Goal: Task Accomplishment & Management: Manage account settings

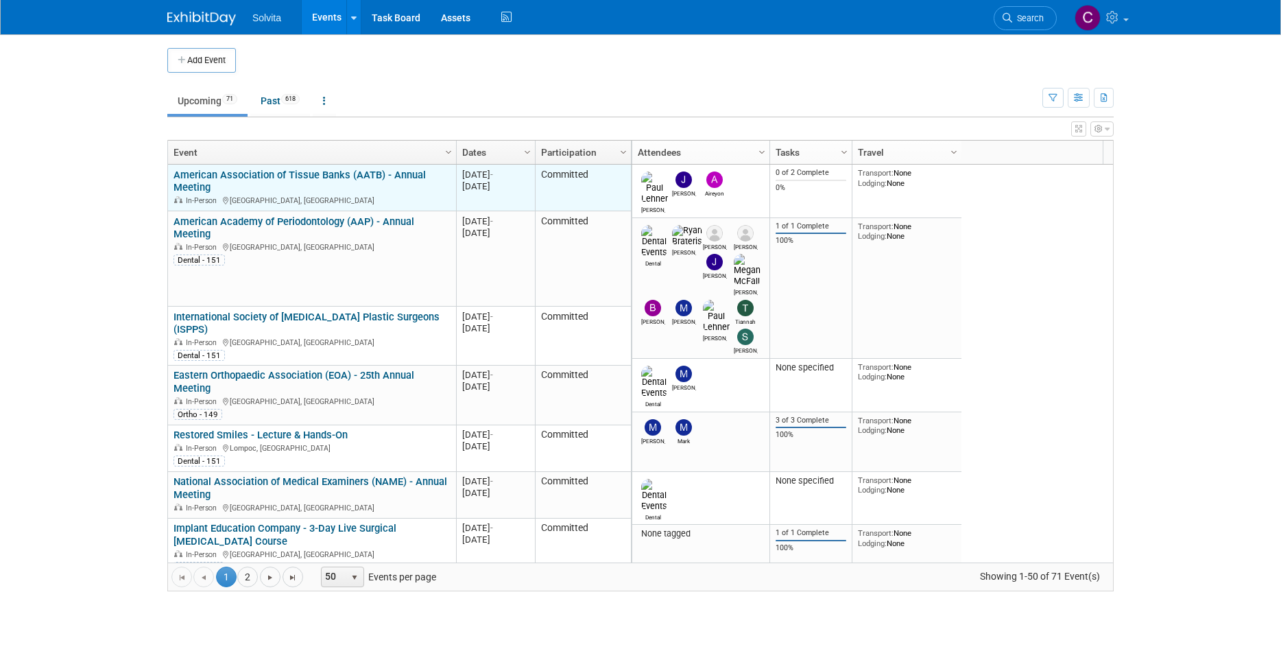
click at [364, 175] on link "American Association of Tissue Banks (AATB) - Annual Meeting" at bounding box center [300, 181] width 252 height 25
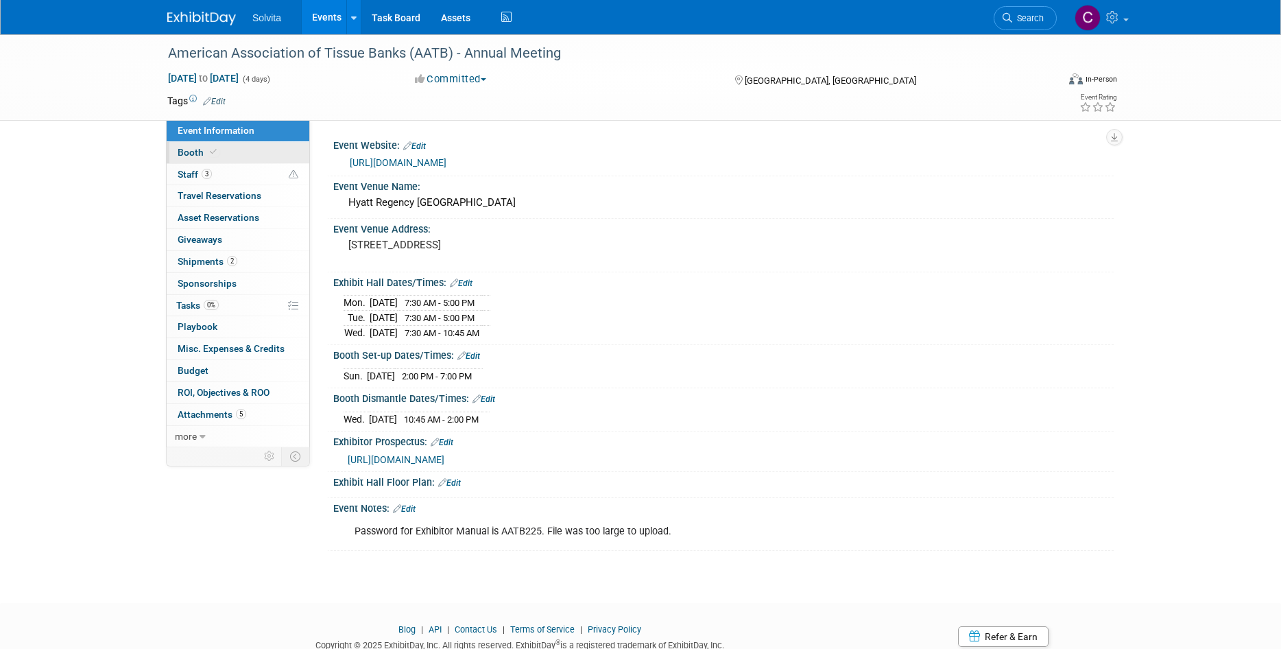
click at [197, 154] on span "Booth" at bounding box center [199, 152] width 42 height 11
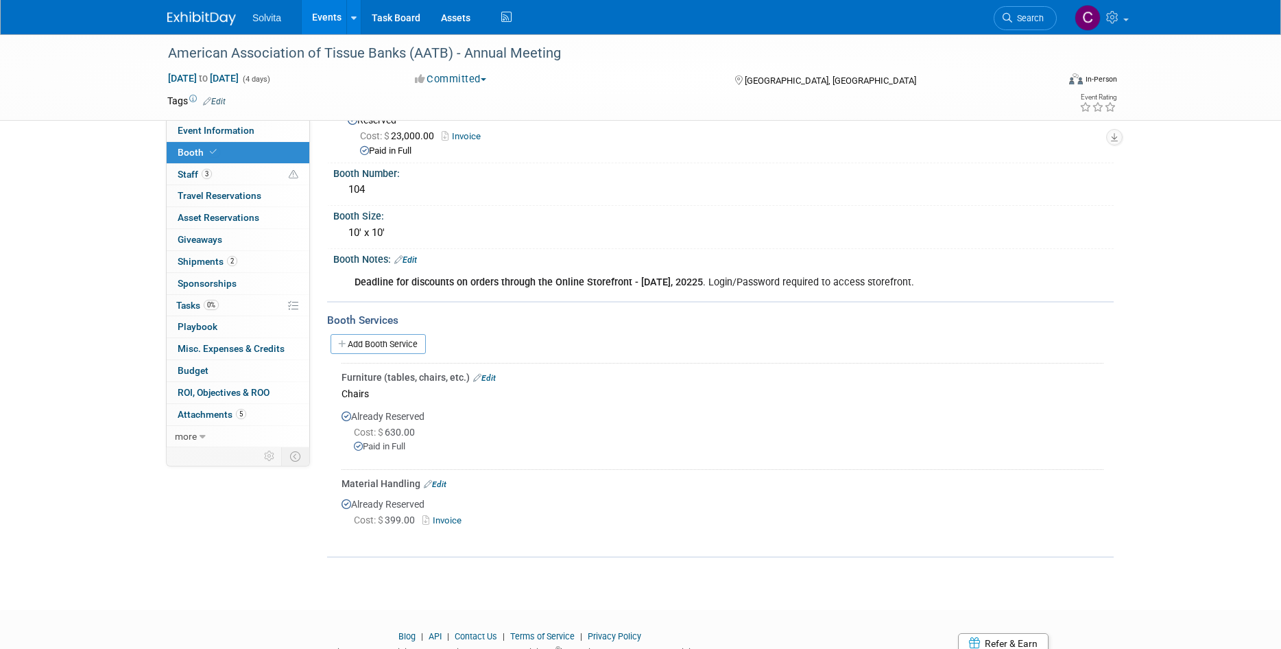
scroll to position [69, 0]
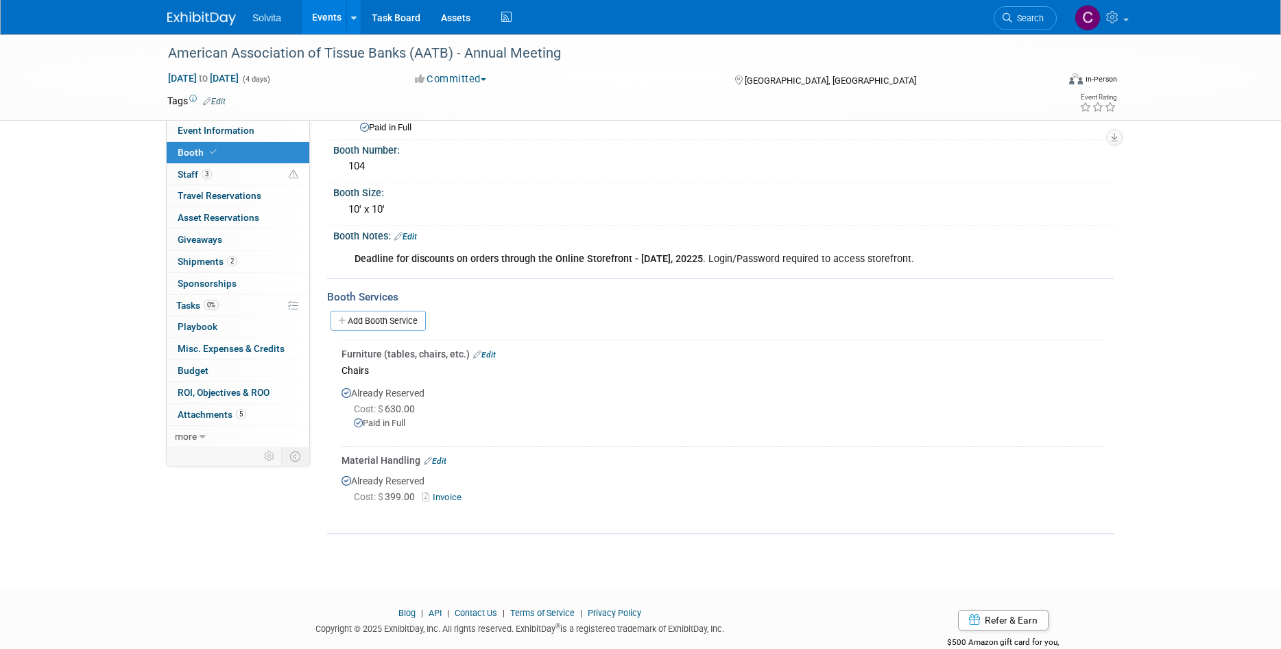
click at [436, 458] on link "Edit" at bounding box center [435, 461] width 23 height 10
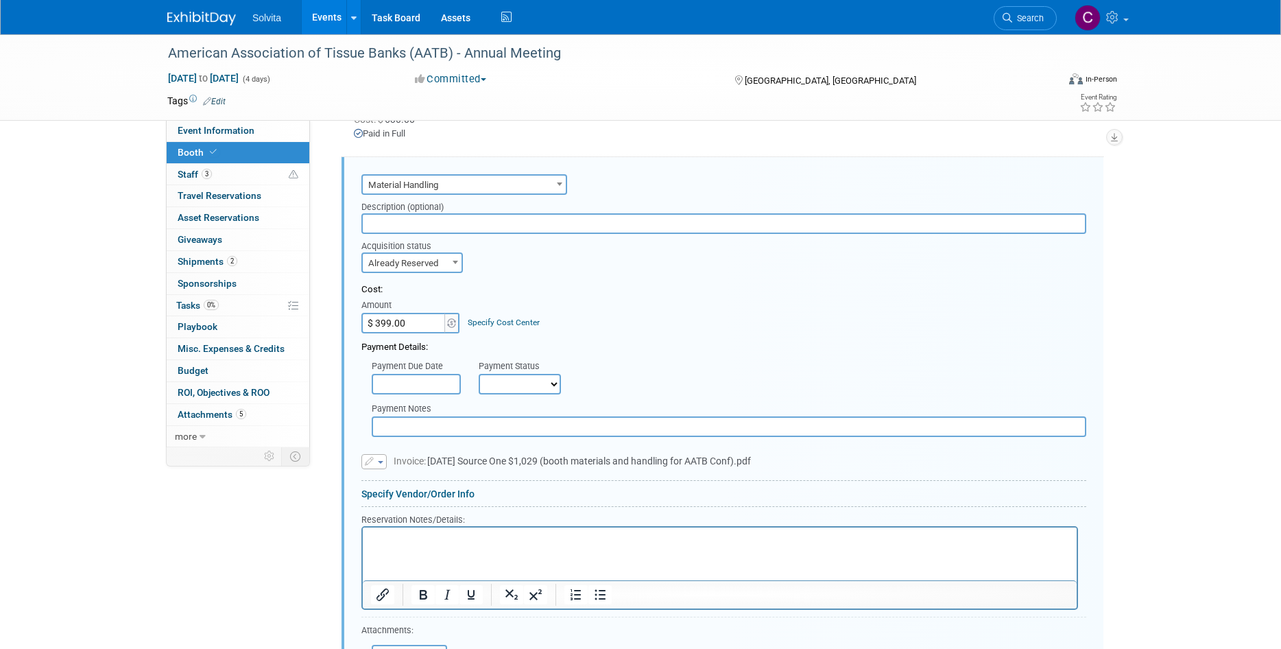
scroll to position [0, 0]
click at [445, 461] on span "Invoice: 09.09.25 Source One $1,029 (booth materials and handling for AATB Conf…" at bounding box center [572, 461] width 357 height 11
click at [494, 456] on span "Invoice: 09.09.25 Source One $1,029 (booth materials and handling for AATB Conf…" at bounding box center [572, 461] width 357 height 11
click at [494, 464] on span "Invoice: 09.09.25 Source One $1,029 (booth materials and handling for AATB Conf…" at bounding box center [572, 461] width 357 height 11
click at [405, 320] on input "$ 399.00" at bounding box center [405, 323] width 86 height 21
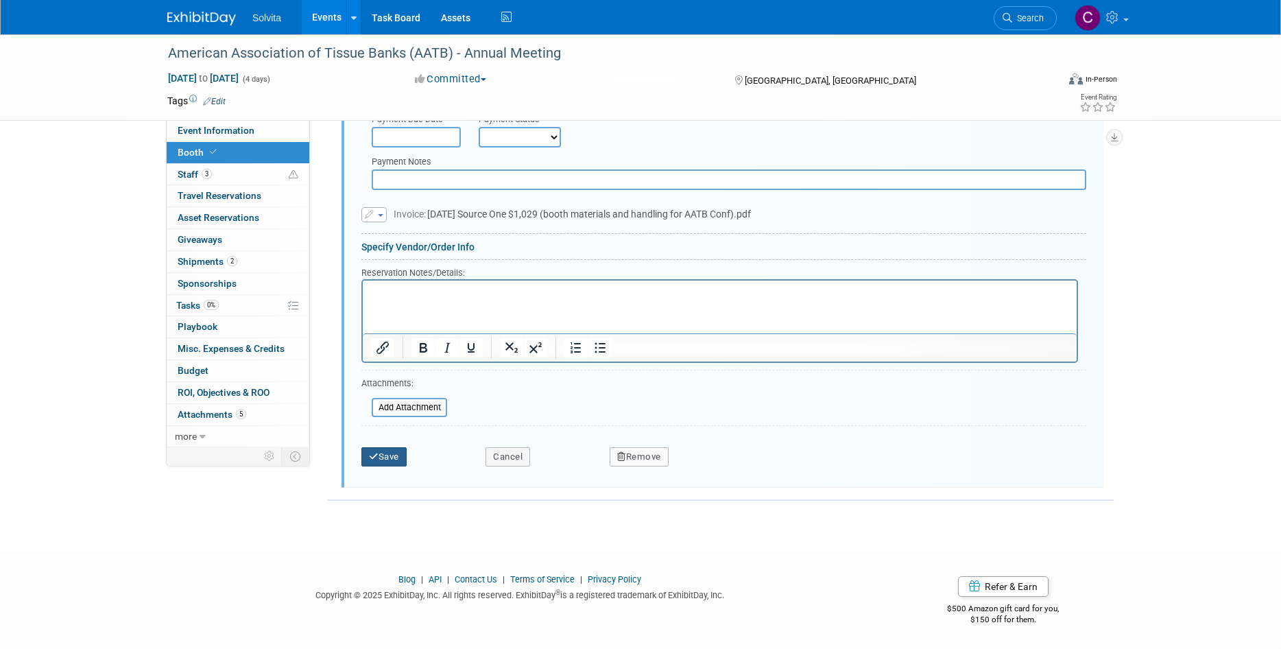
type input "$ 1,029.00"
click at [394, 459] on button "Save" at bounding box center [384, 456] width 45 height 19
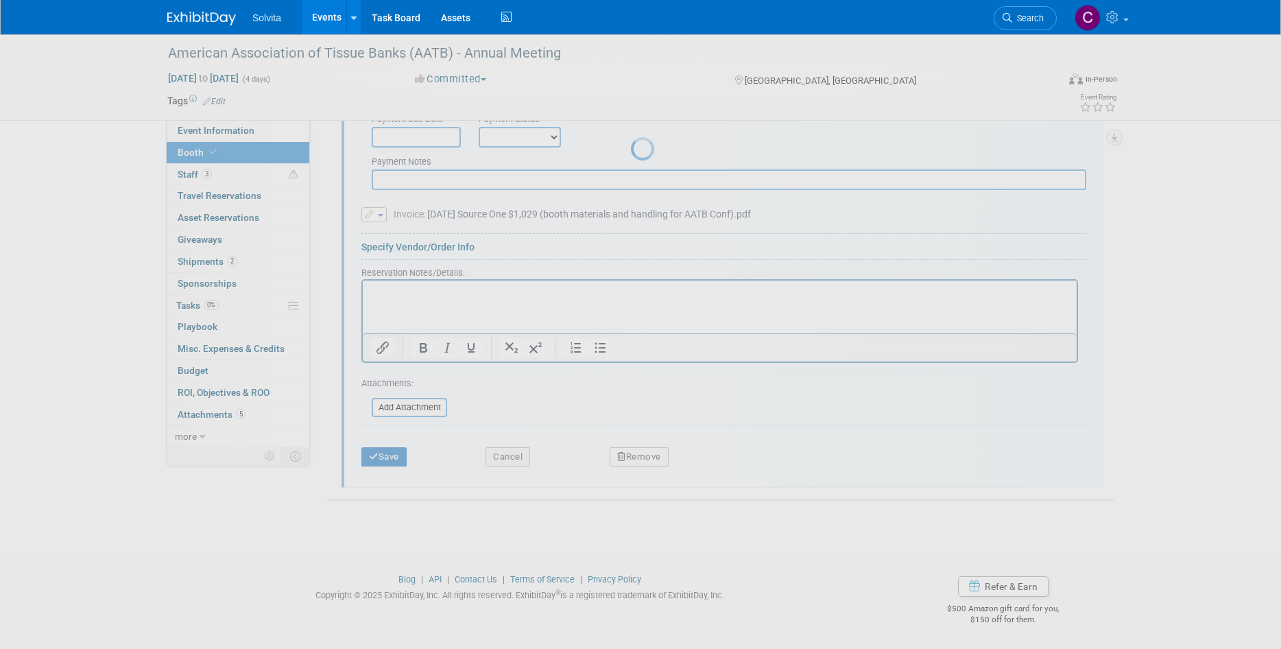
scroll to position [101, 0]
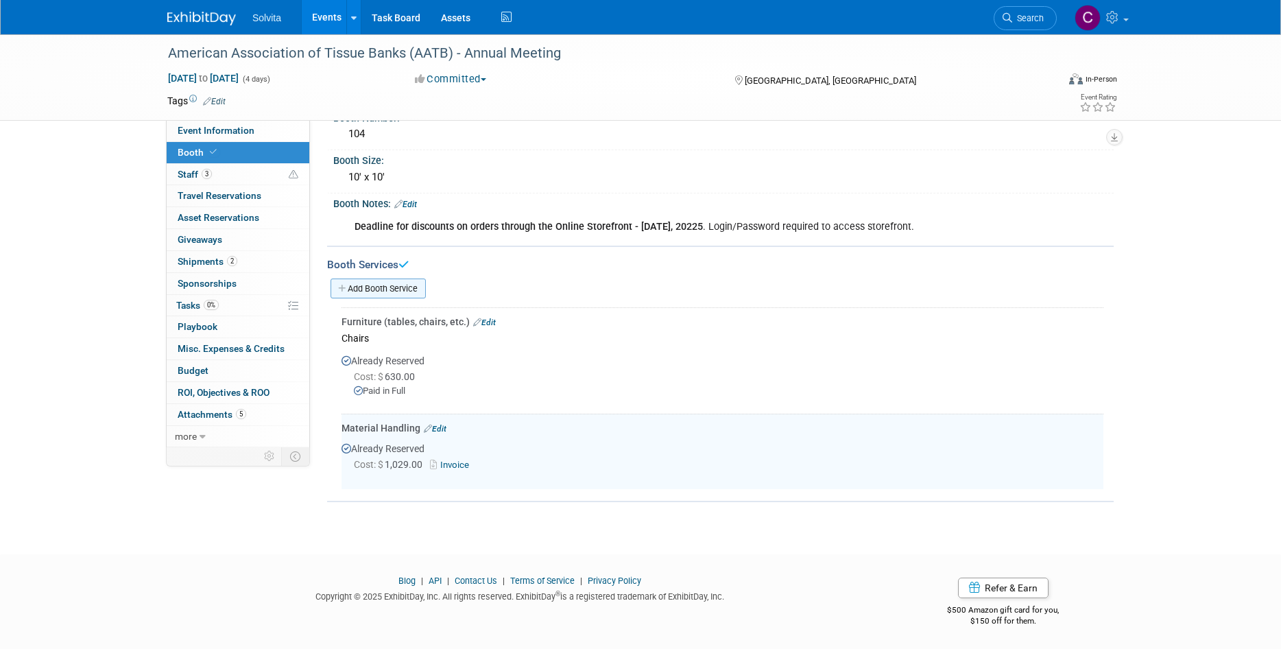
click at [393, 283] on link "Add Booth Service" at bounding box center [378, 289] width 95 height 20
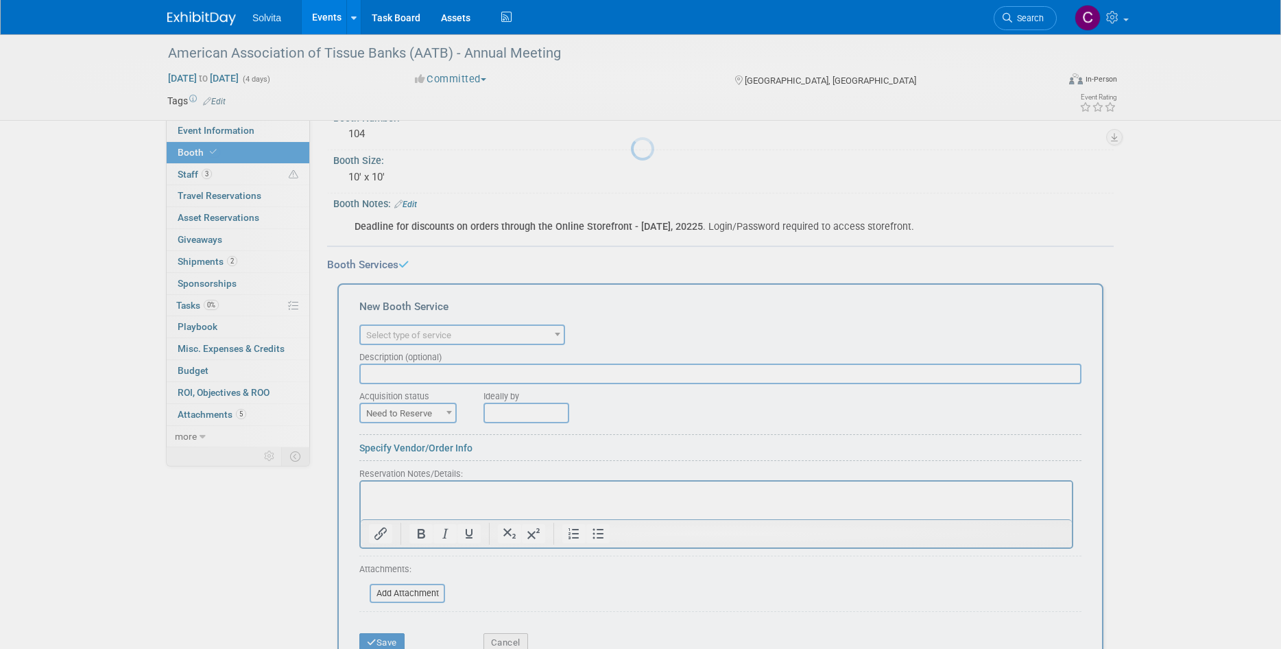
scroll to position [0, 0]
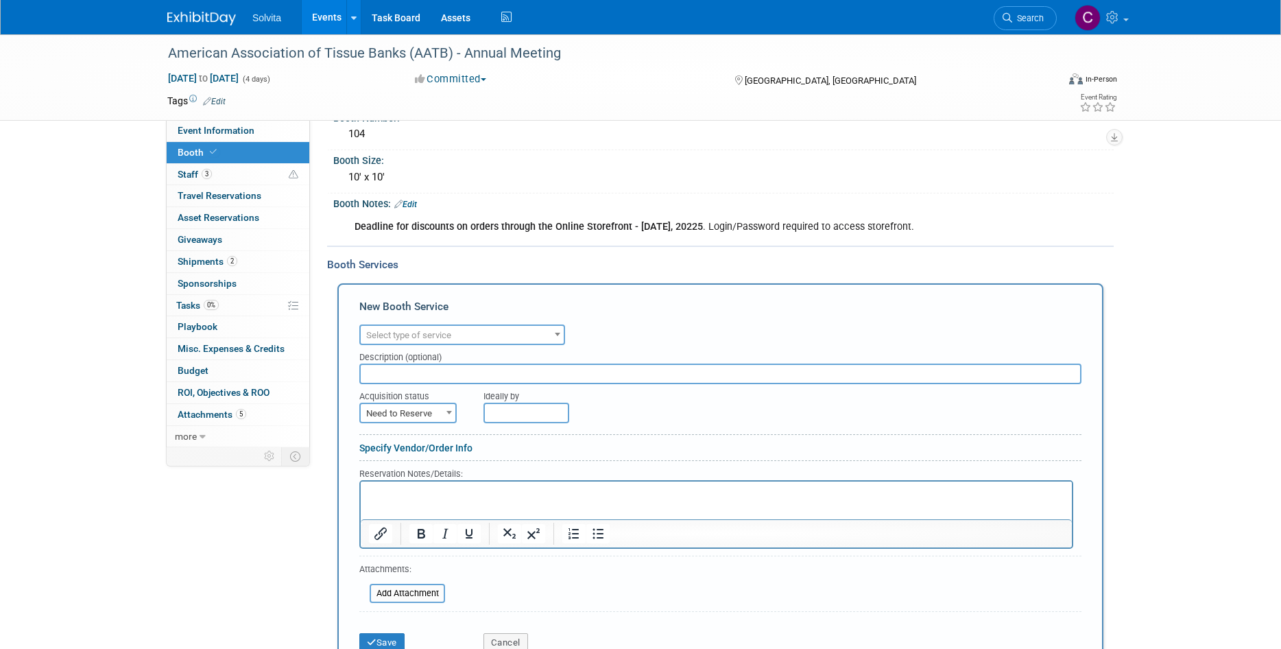
click at [469, 374] on input "text" at bounding box center [720, 374] width 722 height 21
click at [470, 345] on div "Description (optional)" at bounding box center [720, 354] width 722 height 19
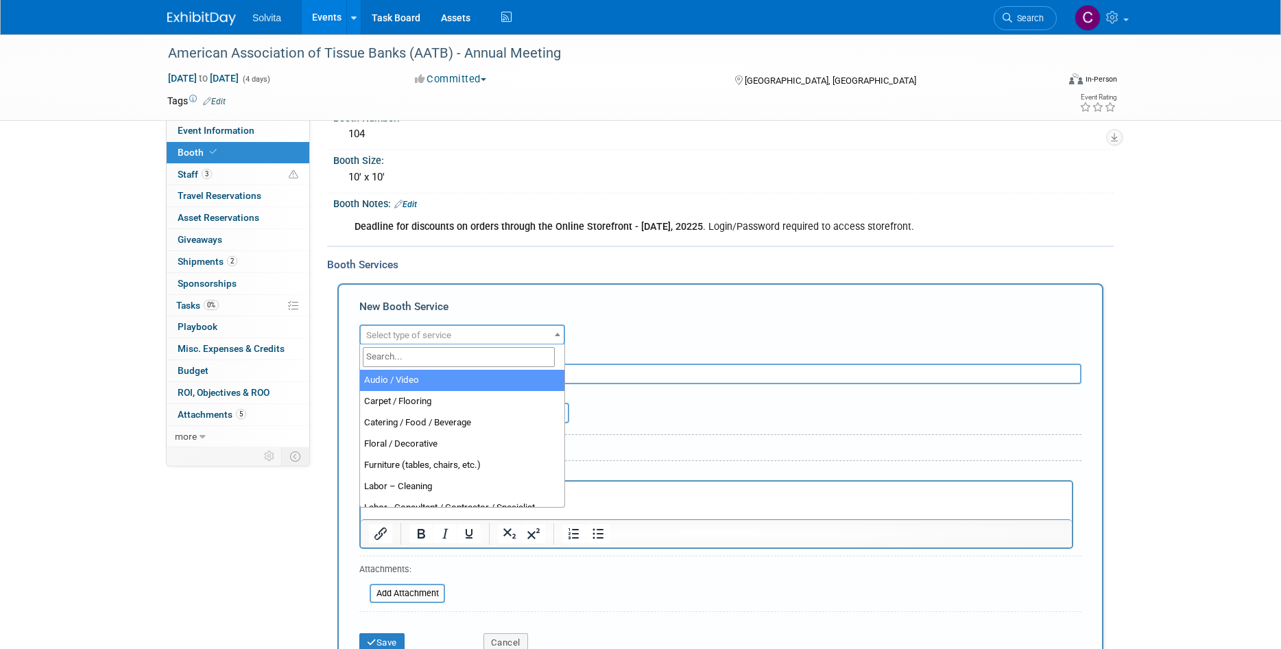
click at [473, 338] on span "Select type of service" at bounding box center [462, 335] width 203 height 19
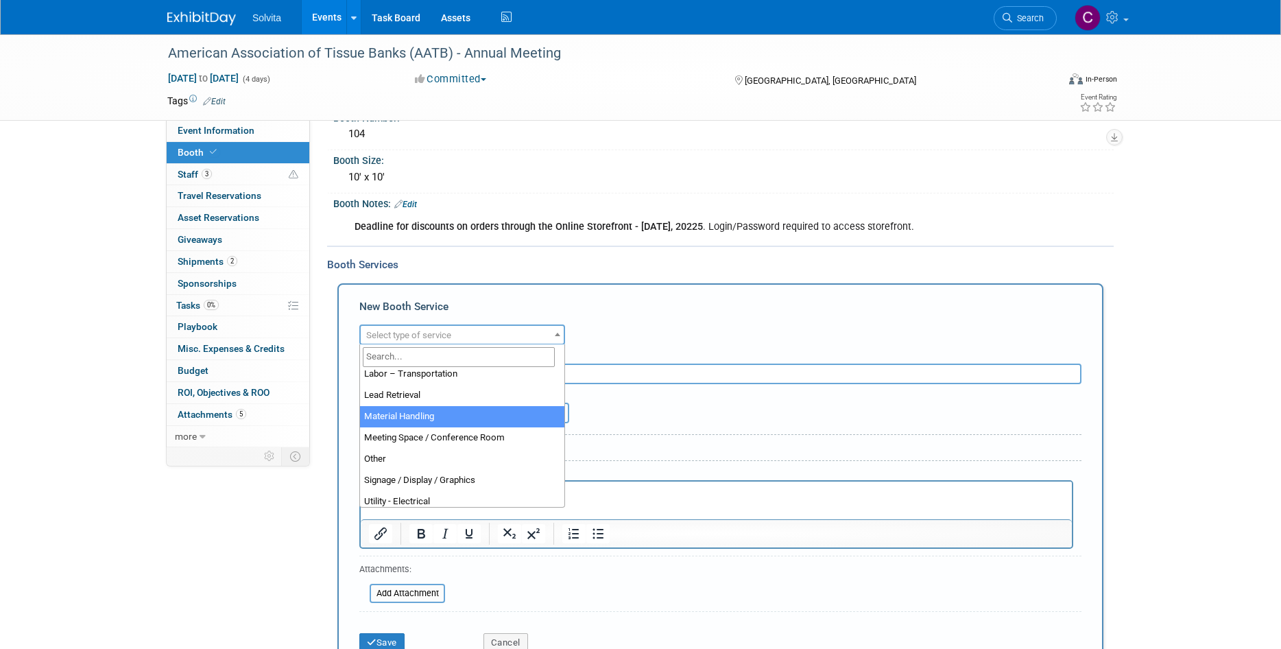
select select "10"
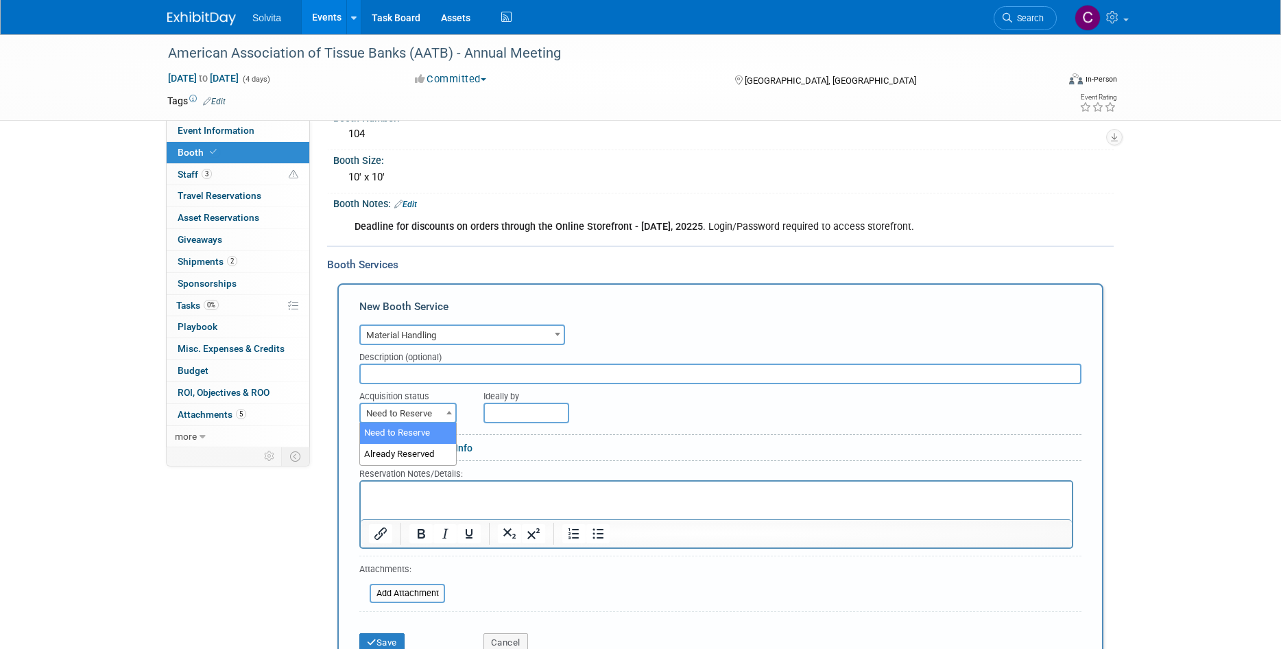
click at [440, 415] on span "Need to Reserve" at bounding box center [408, 413] width 95 height 19
select select "2"
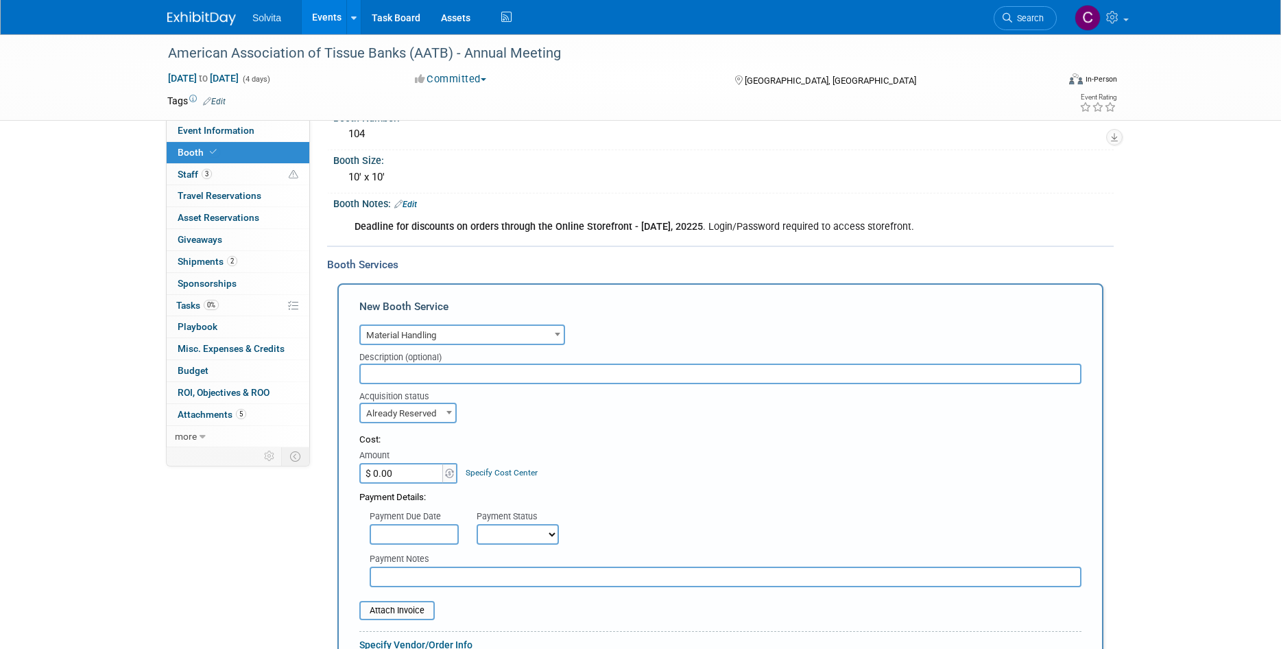
click at [412, 475] on input "$ 0.00" at bounding box center [402, 473] width 86 height 21
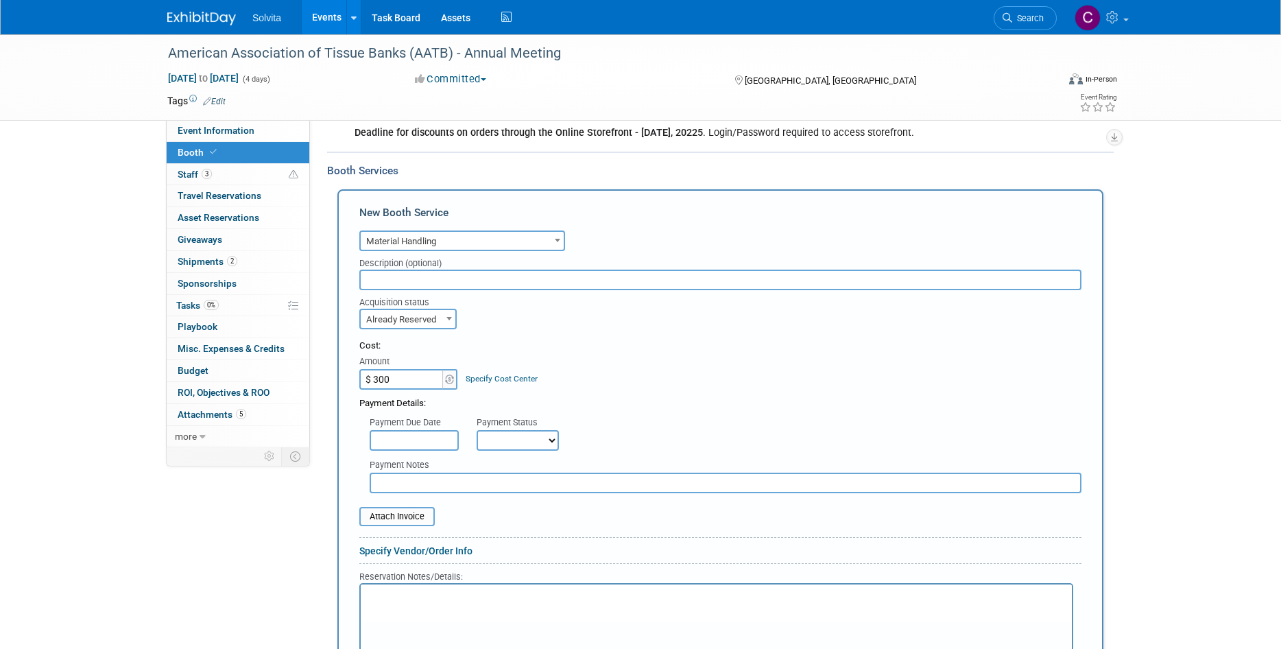
scroll to position [238, 0]
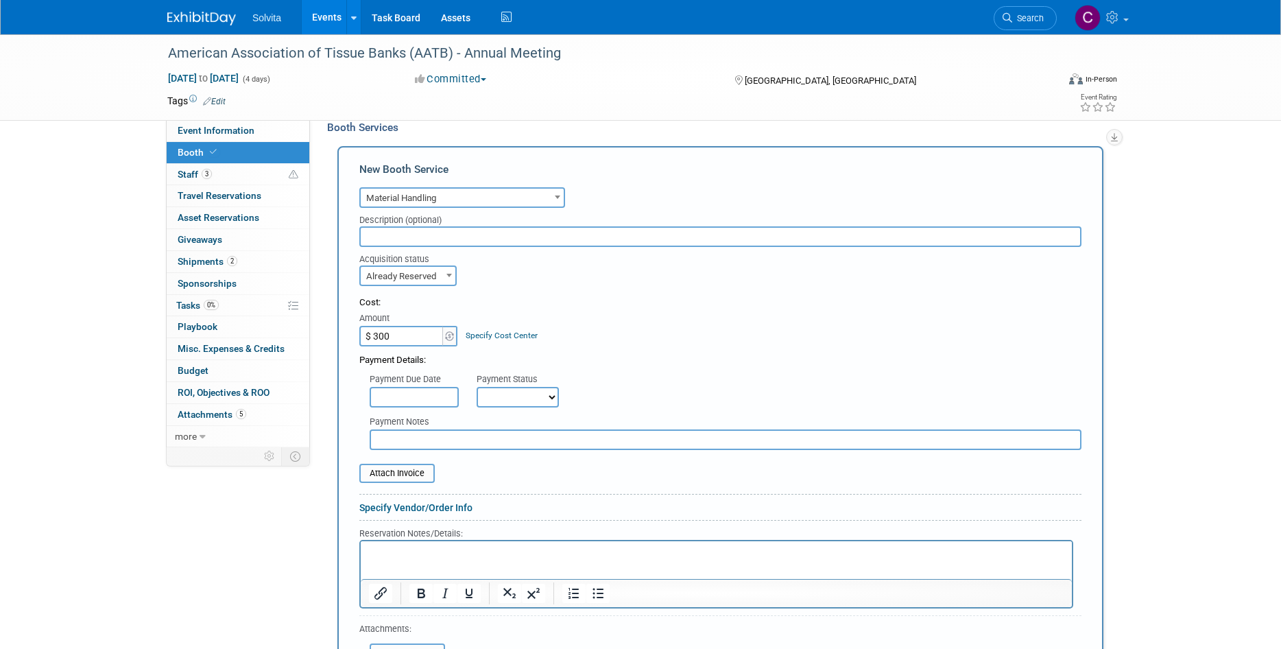
type input "$ 300.00"
click at [418, 398] on input "text" at bounding box center [414, 397] width 89 height 21
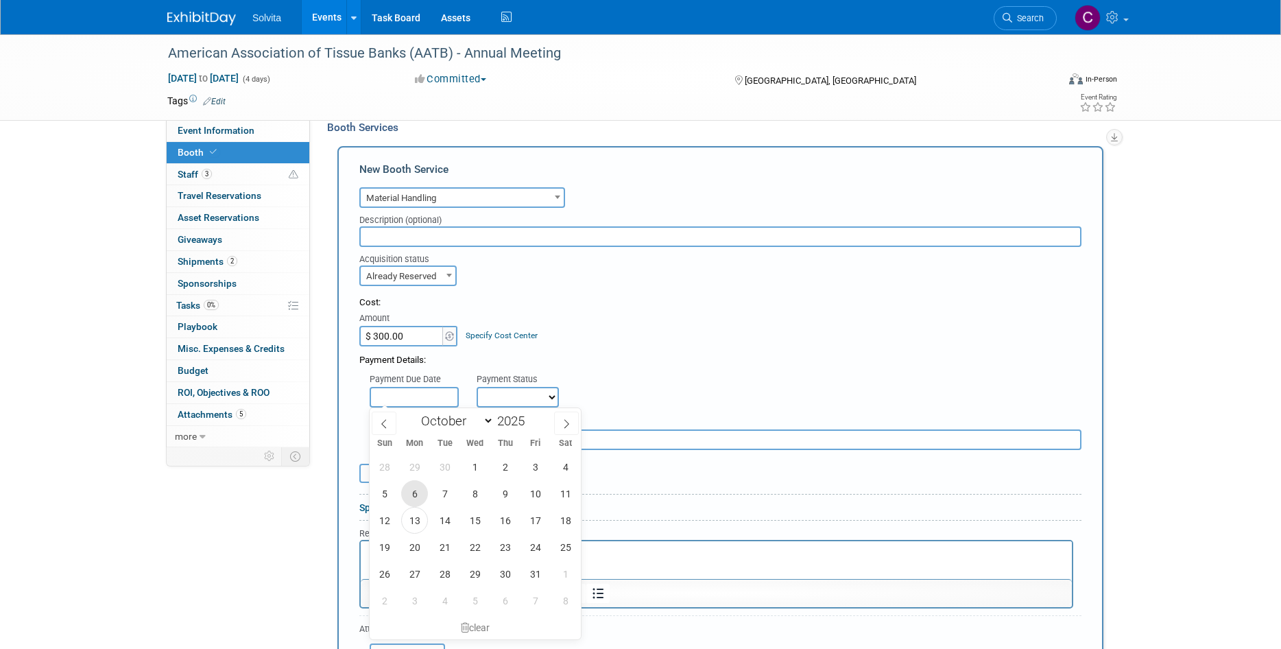
click at [412, 490] on span "6" at bounding box center [414, 493] width 27 height 27
type input "Oct 6, 2025"
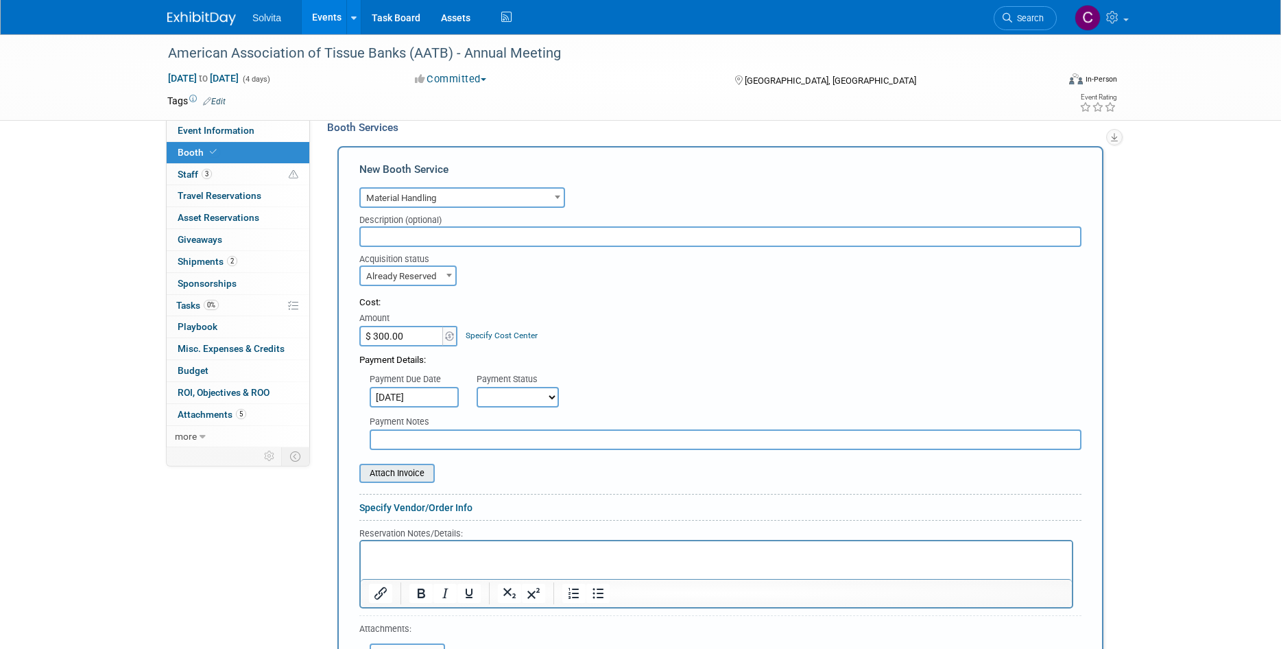
click at [392, 466] on input "file" at bounding box center [351, 473] width 163 height 16
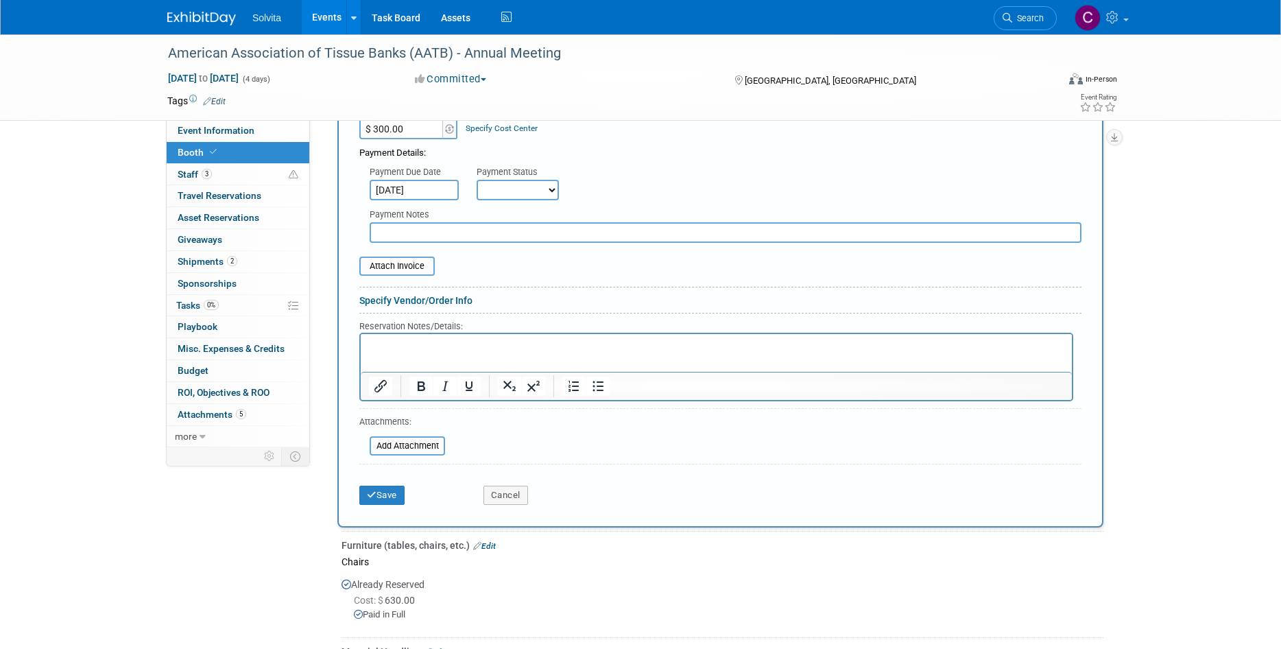
scroll to position [581, 0]
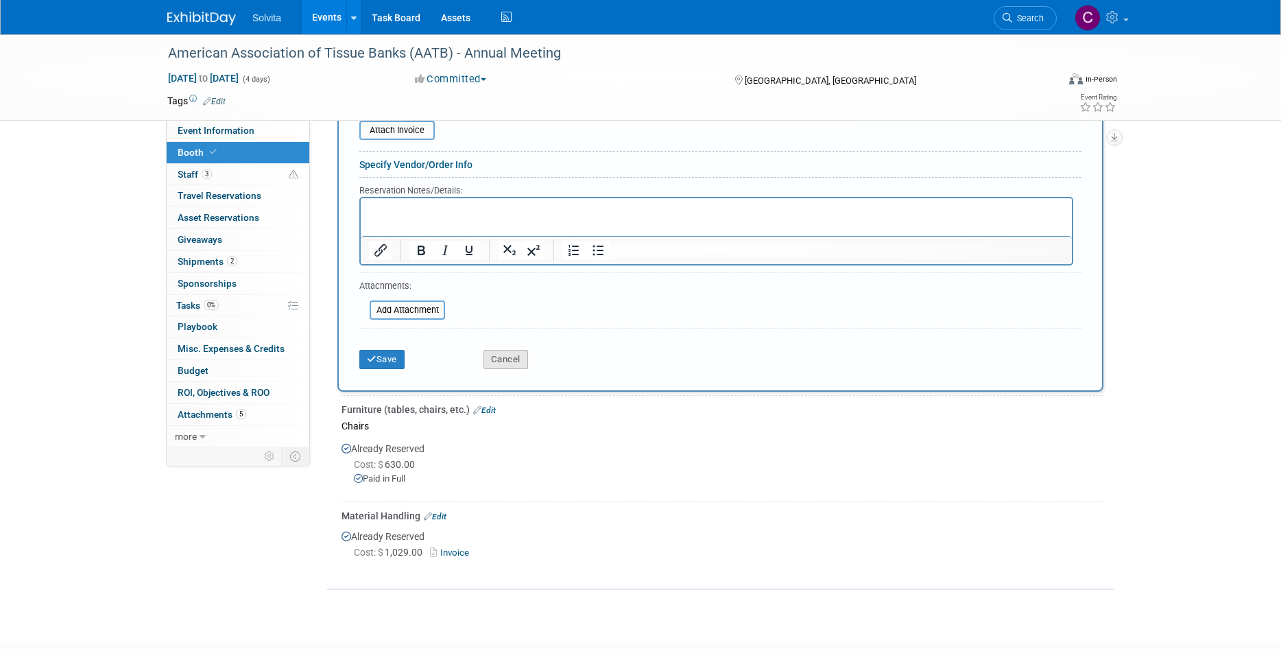
click at [514, 361] on button "Cancel" at bounding box center [506, 359] width 45 height 19
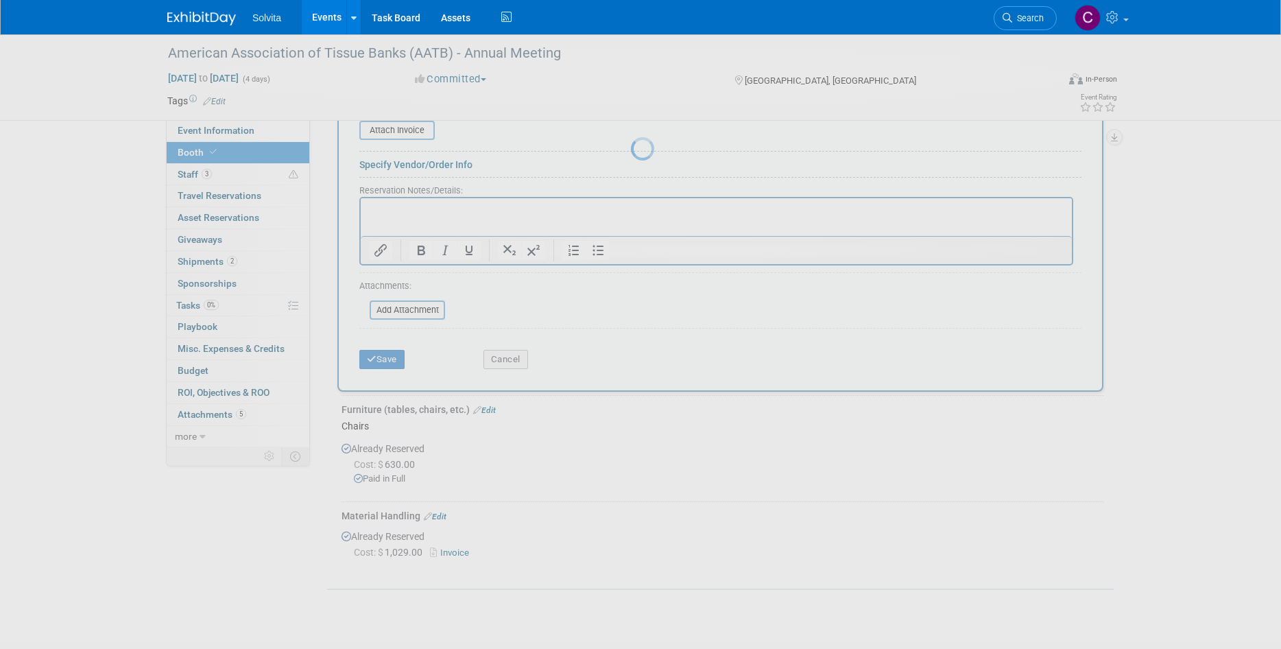
scroll to position [12, 0]
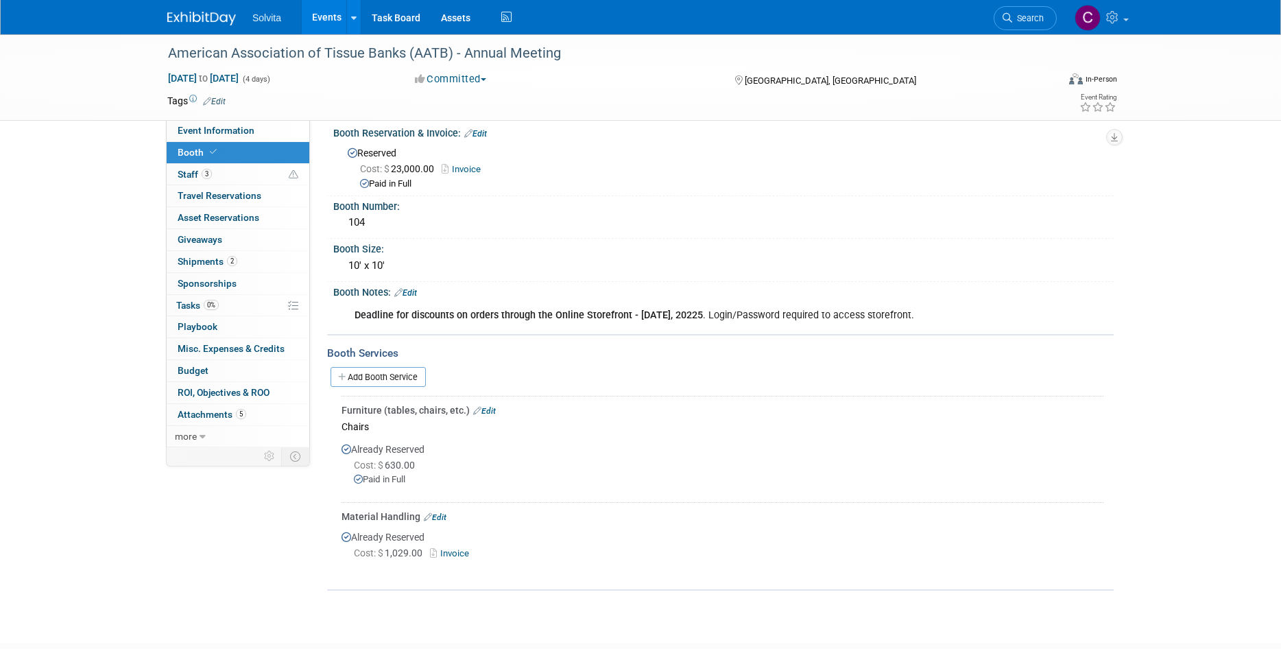
click at [438, 512] on link "Edit" at bounding box center [435, 517] width 23 height 10
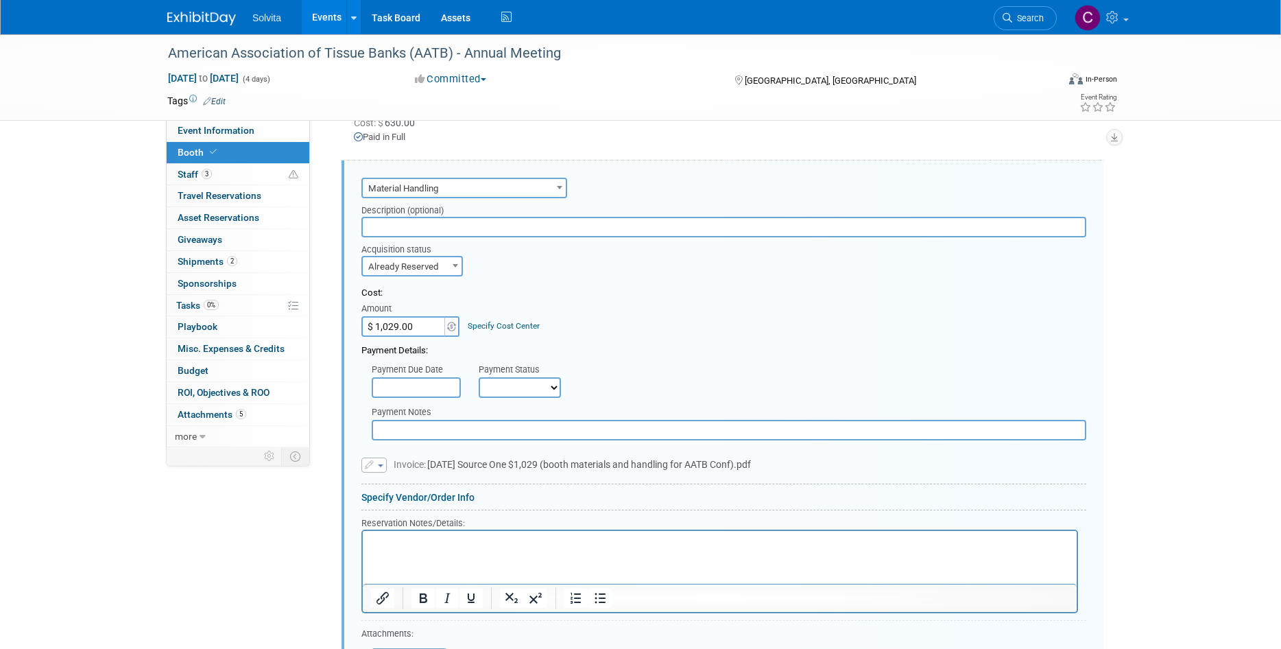
scroll to position [358, 0]
click at [425, 388] on input "text" at bounding box center [416, 384] width 89 height 21
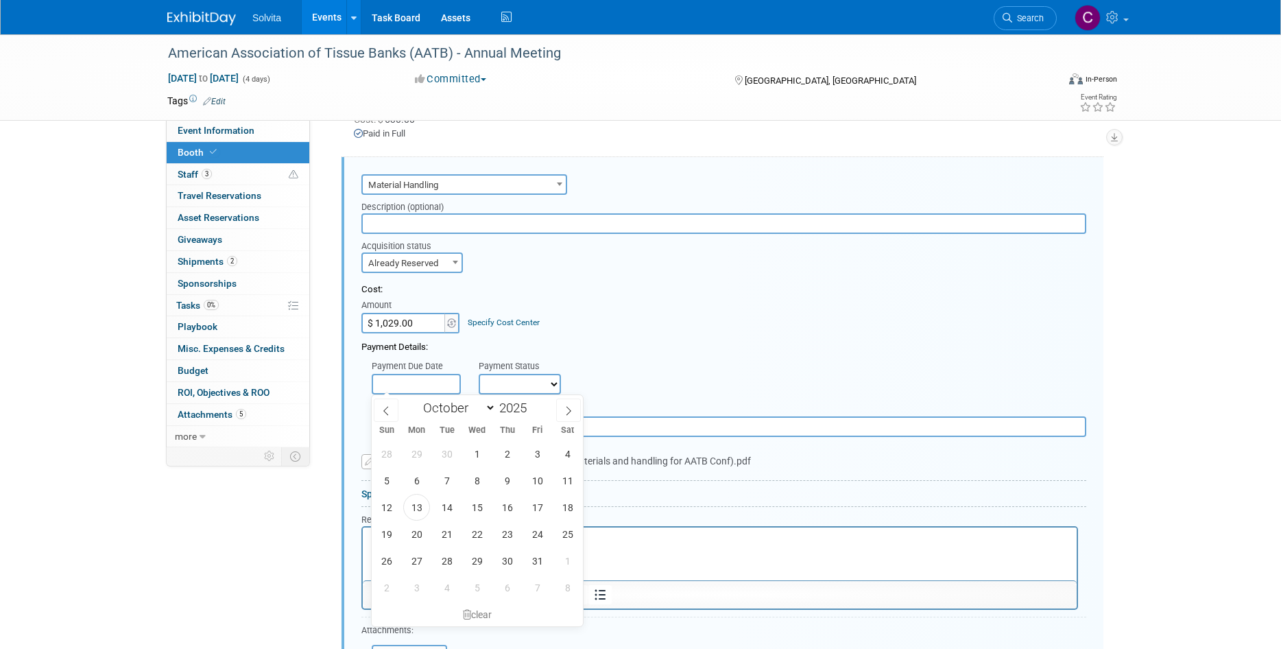
click at [543, 321] on div "Cost: Amount $ 1,029.00 Specify Cost Center Cost Center -- Not Specified --" at bounding box center [724, 308] width 725 height 50
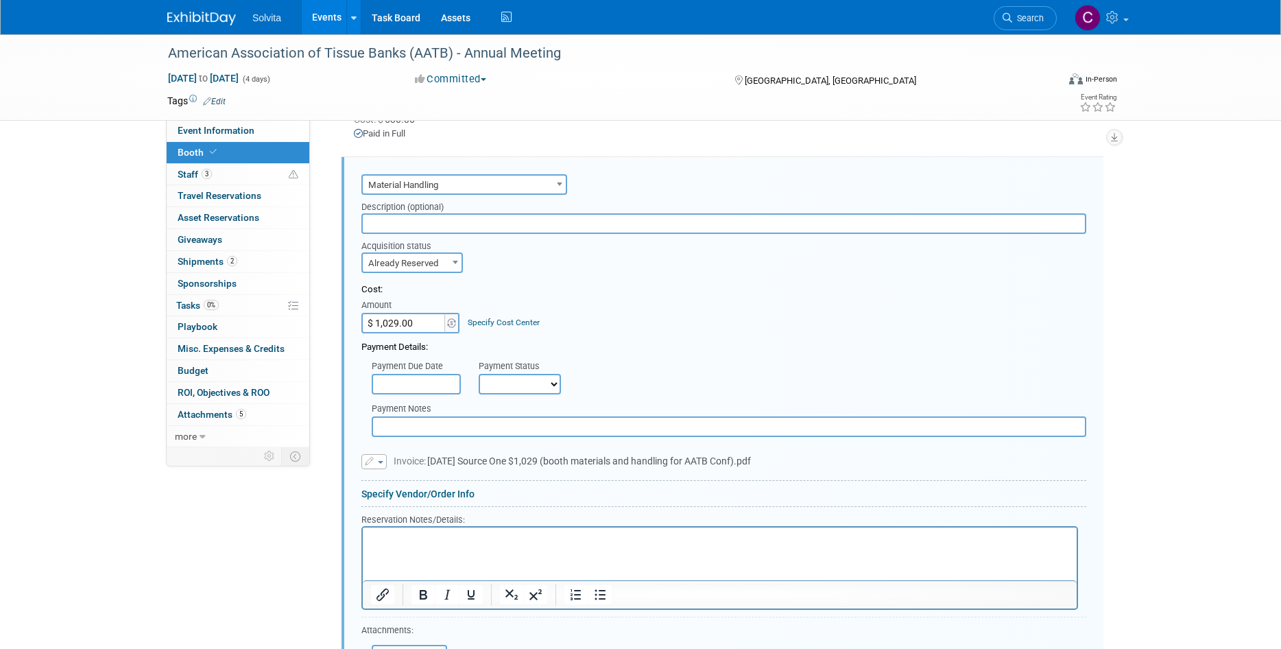
click at [428, 322] on input "$ 1,029.00" at bounding box center [405, 323] width 86 height 21
type input "$ 1,413.00"
click at [742, 373] on div "Payment Due Date Payment Status Not Paid Yet Partially Paid Paid in Full Next P…" at bounding box center [724, 374] width 746 height 40
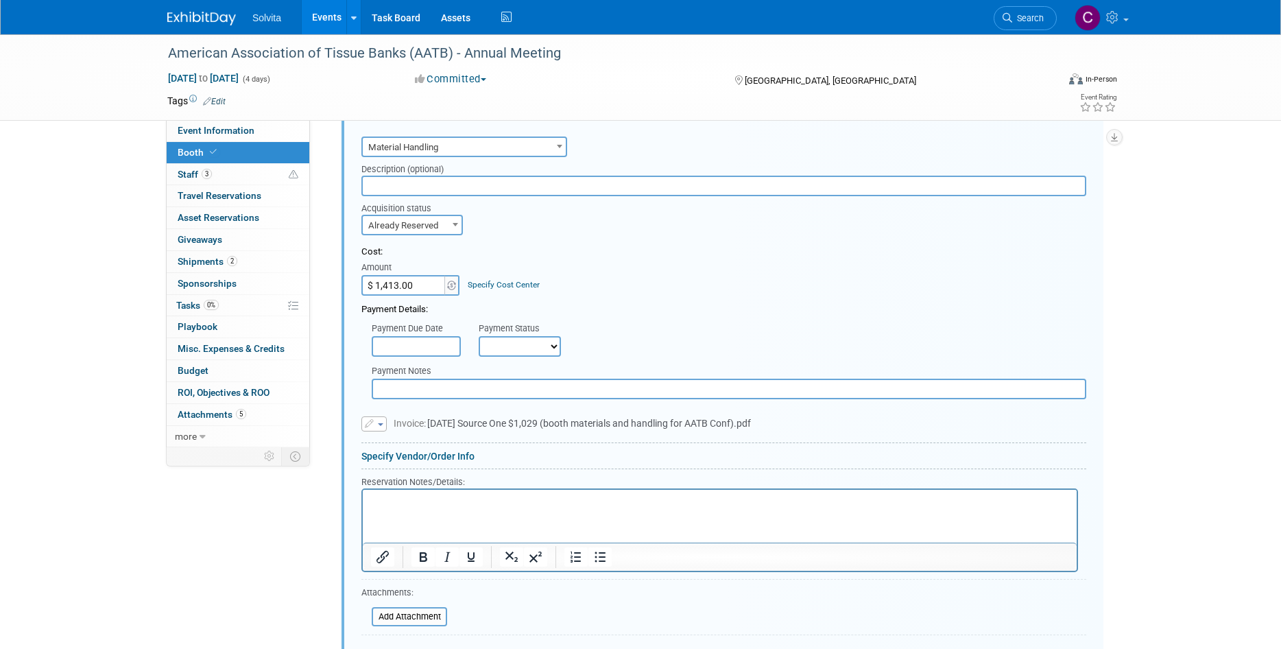
scroll to position [427, 0]
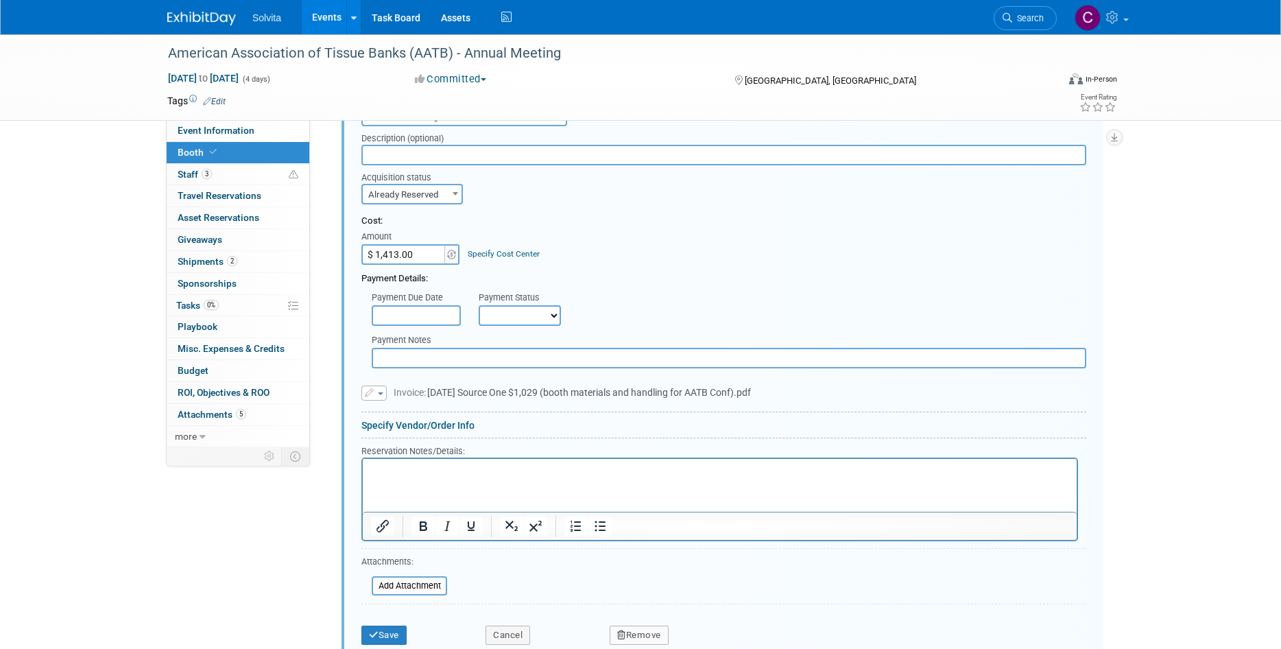
click at [450, 392] on span "Invoice: 09.09.25 Source One $1,029 (booth materials and handling for AATB Conf…" at bounding box center [572, 392] width 357 height 11
click at [434, 390] on span "Invoice: 09.09.25 Source One $1,029 (booth materials and handling for AATB Conf…" at bounding box center [572, 392] width 357 height 11
click at [482, 392] on span "Invoice: 09.09.25 Source One $1,029 (booth materials and handling for AATB Conf…" at bounding box center [572, 392] width 357 height 11
click at [379, 397] on button "button" at bounding box center [374, 393] width 25 height 15
click at [403, 414] on link "Replace with a new file" at bounding box center [430, 413] width 137 height 19
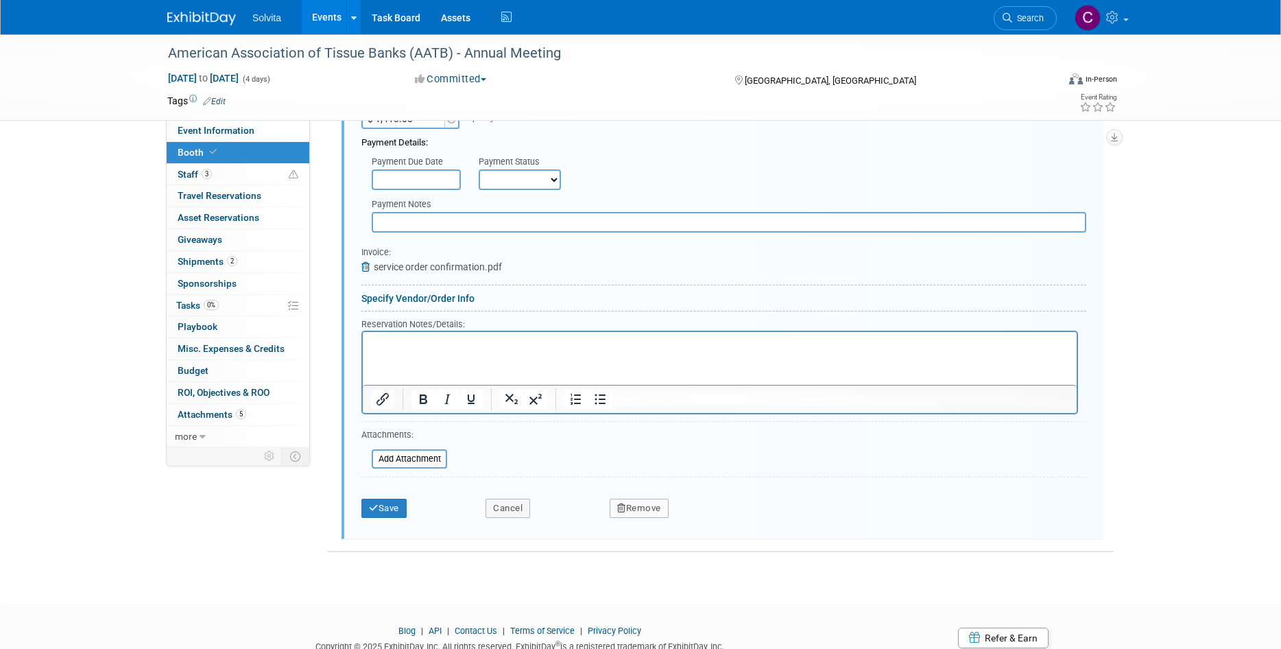
scroll to position [564, 0]
click at [395, 516] on button "Save" at bounding box center [384, 506] width 45 height 19
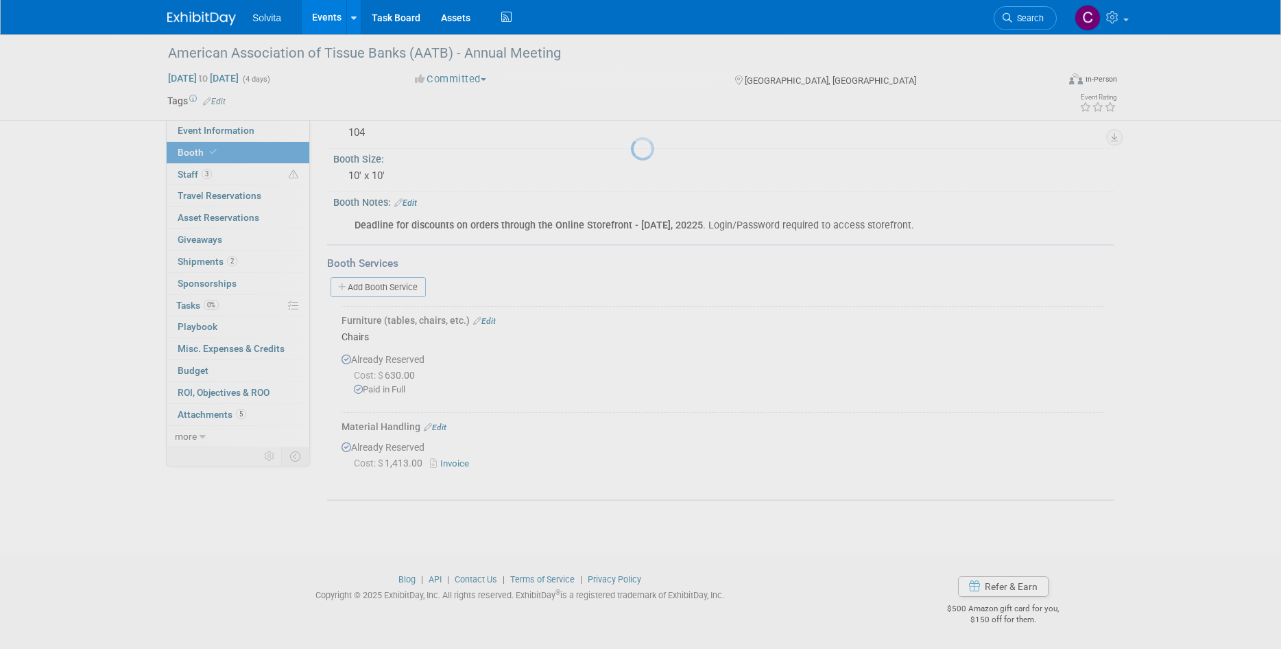
scroll to position [101, 0]
